Goal: Find specific page/section: Locate a particular part of the current website

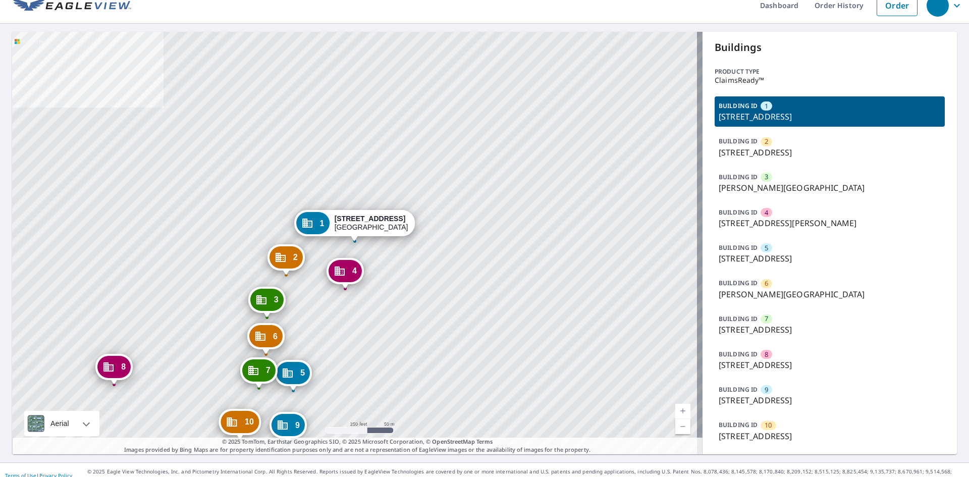
scroll to position [24, 0]
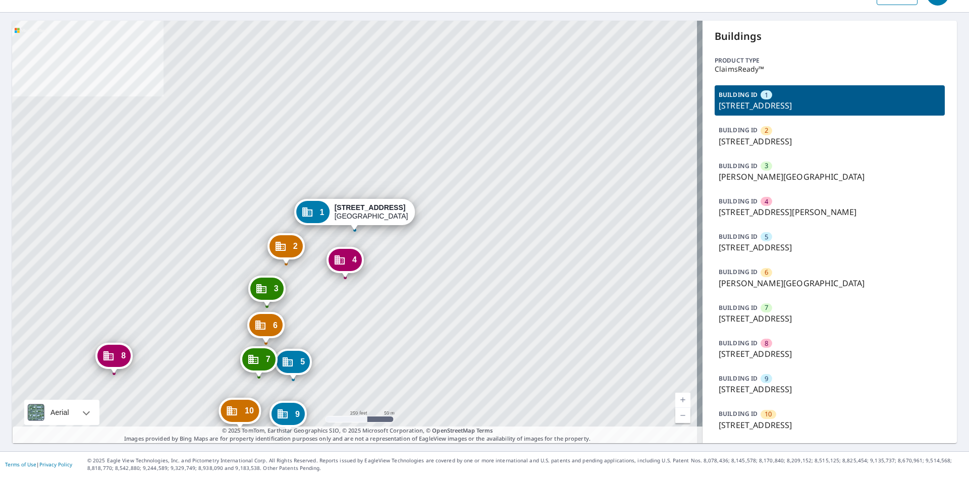
click at [737, 419] on p "710 S Saint Clair Ave, Wichita, KS, 67213" at bounding box center [829, 425] width 222 height 12
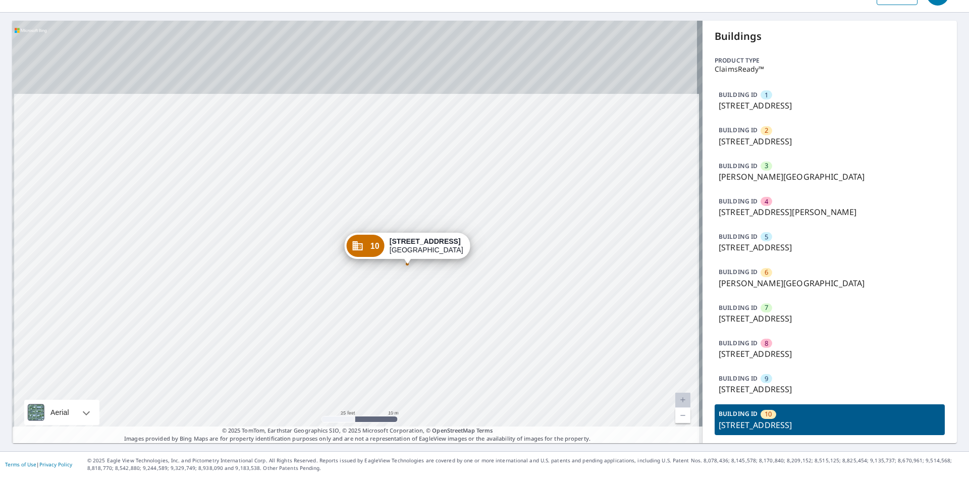
drag, startPoint x: 384, startPoint y: 295, endPoint x: 385, endPoint y: 306, distance: 10.6
click at [385, 306] on div "1 1940 W Mentor St Wichita, KS 67213 2 2198 Bonn St Wichita, KS 67213 3 Everett…" at bounding box center [357, 232] width 690 height 422
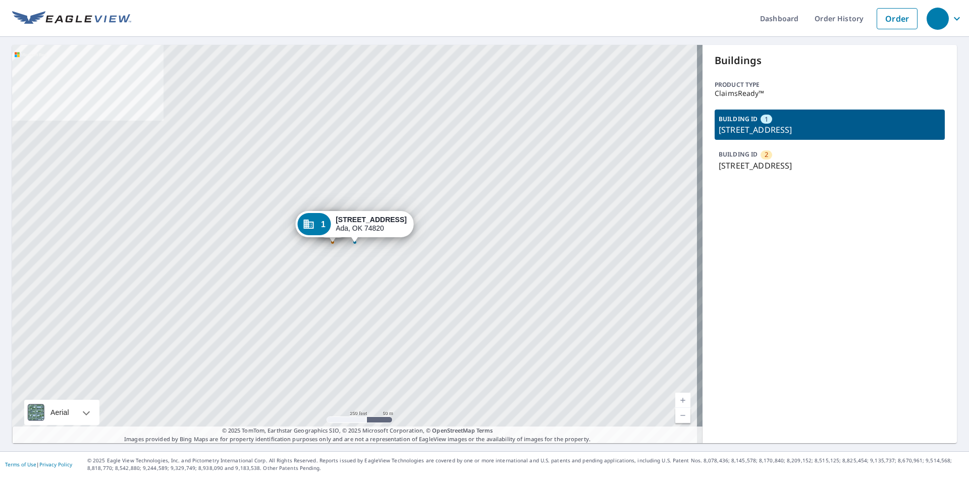
drag, startPoint x: 729, startPoint y: 127, endPoint x: 851, endPoint y: 131, distance: 121.6
click at [851, 131] on p "[STREET_ADDRESS]" at bounding box center [829, 130] width 222 height 12
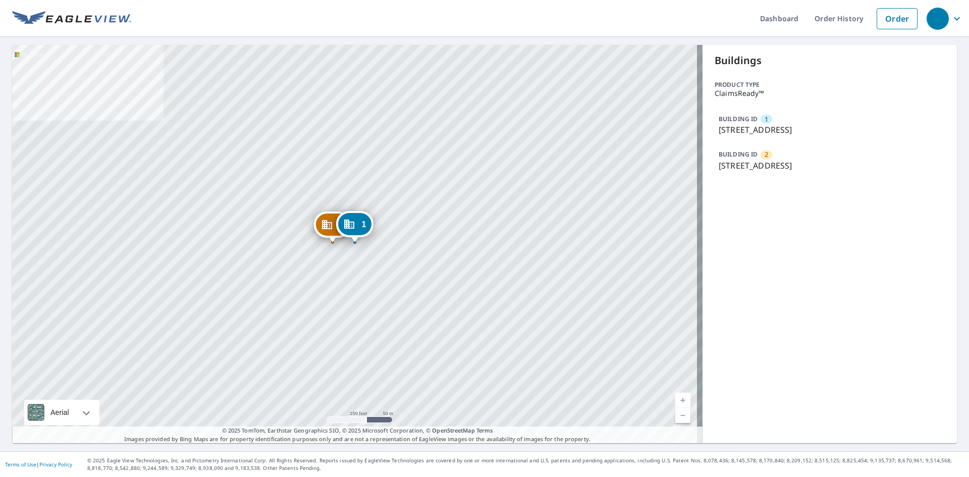
copy p "[STREET_ADDRESS]"
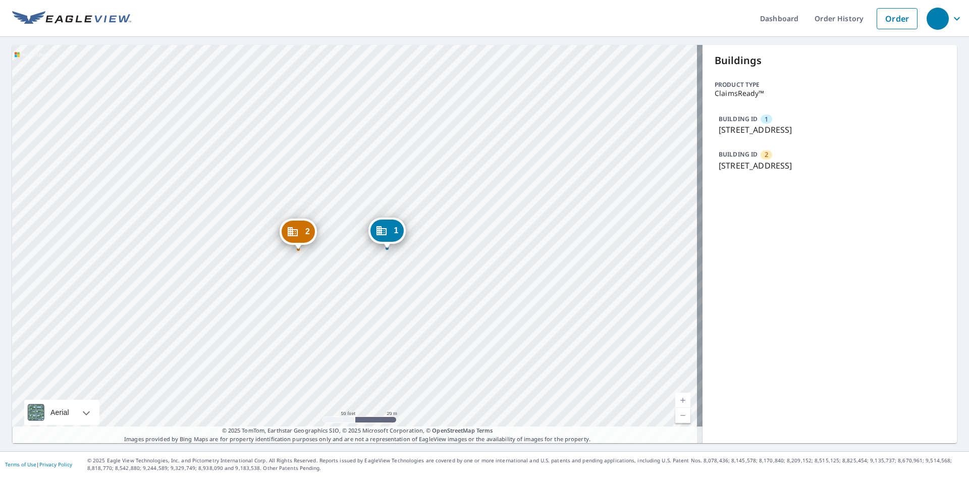
drag, startPoint x: 369, startPoint y: 256, endPoint x: 372, endPoint y: 290, distance: 33.9
click at [372, 290] on div "2 [STREET_ADDRESS] 1 [STREET_ADDRESS]" at bounding box center [357, 244] width 690 height 398
